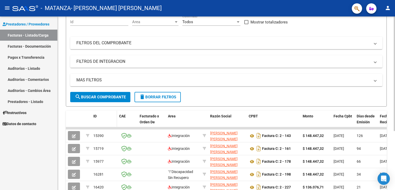
scroll to position [60, 0]
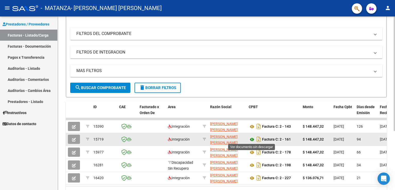
click at [252, 138] on icon at bounding box center [252, 139] width 7 height 6
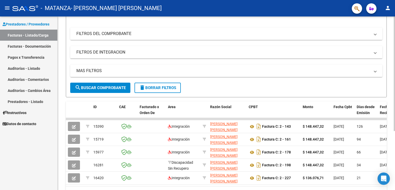
scroll to position [0, 0]
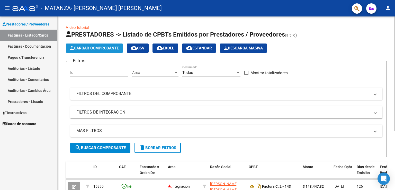
click at [104, 48] on span "Cargar Comprobante" at bounding box center [94, 48] width 49 height 5
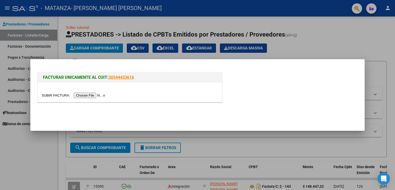
click at [93, 95] on input "file" at bounding box center [74, 95] width 65 height 5
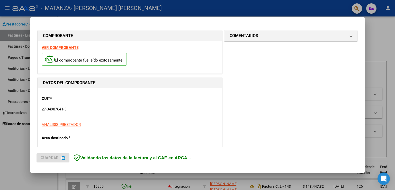
scroll to position [60, 0]
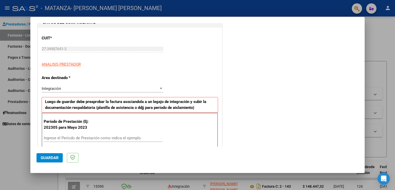
click at [68, 136] on input "Ingrese el Período de Prestación como indica el ejemplo" at bounding box center [103, 138] width 119 height 5
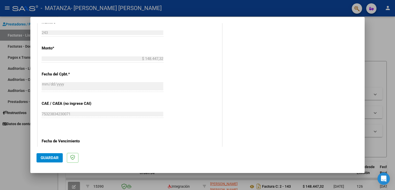
scroll to position [300, 0]
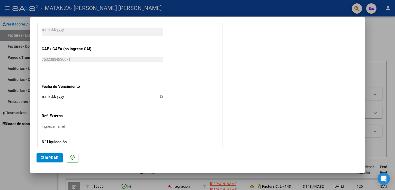
type input "202507"
click at [160, 96] on input "Ingresar la fecha" at bounding box center [103, 98] width 122 height 8
type input "[DATE]"
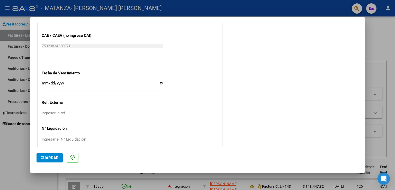
scroll to position [319, 0]
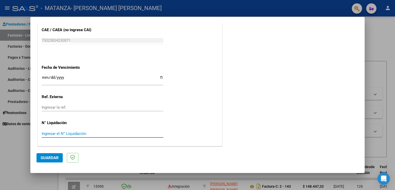
click at [78, 131] on input "Ingresar el N° Liquidación" at bounding box center [103, 133] width 122 height 5
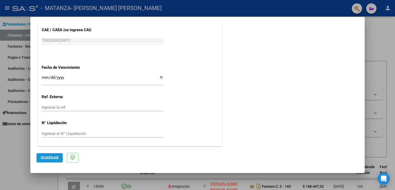
click at [56, 158] on span "Guardar" at bounding box center [50, 157] width 18 height 5
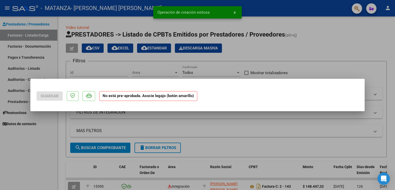
scroll to position [0, 0]
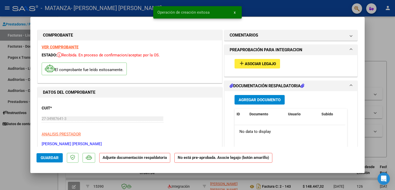
click at [260, 64] on span "Asociar Legajo" at bounding box center [260, 63] width 31 height 5
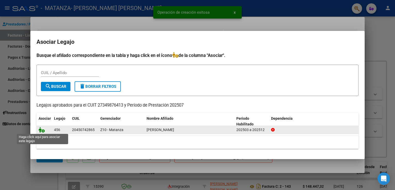
click at [41, 131] on icon at bounding box center [42, 130] width 6 height 6
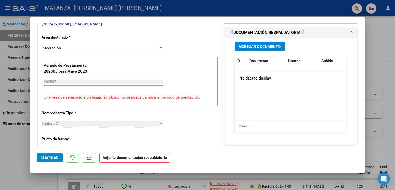
scroll to position [60, 0]
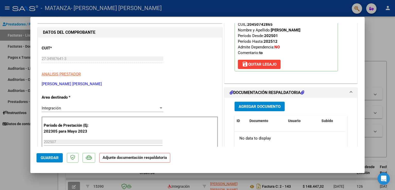
click at [262, 106] on span "Agregar Documento" at bounding box center [260, 106] width 42 height 5
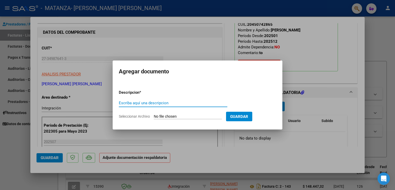
click at [186, 117] on input "Seleccionar Archivo" at bounding box center [188, 116] width 68 height 5
click at [215, 117] on input "Seleccionar Archivo" at bounding box center [188, 116] width 68 height 5
type input "C:\fakepath\CamScanner [DATE] 12.39 (1) (1) (1).pdf"
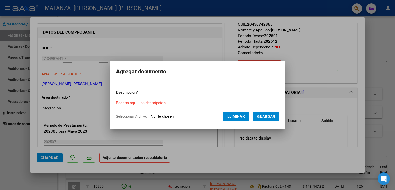
click at [187, 105] on input "Escriba aquí una descripcion" at bounding box center [172, 103] width 113 height 5
type input "Planilla asistencia Julio"
click at [279, 114] on button "Guardar" at bounding box center [266, 117] width 26 height 10
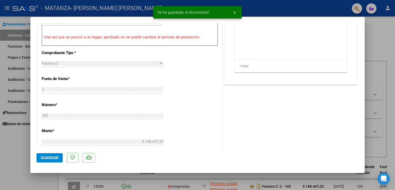
scroll to position [336, 0]
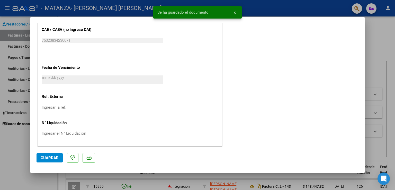
click at [54, 159] on span "Guardar" at bounding box center [50, 157] width 18 height 5
click at [385, 43] on div at bounding box center [197, 95] width 395 height 190
type input "$ 0,00"
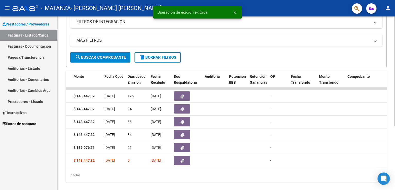
scroll to position [0, 272]
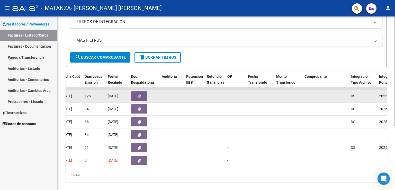
click at [142, 94] on button "button" at bounding box center [139, 95] width 16 height 9
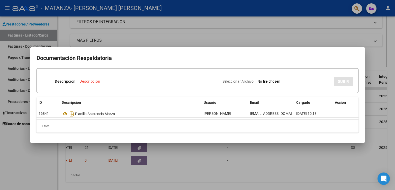
click at [256, 153] on div at bounding box center [197, 95] width 395 height 190
